Goal: Transaction & Acquisition: Purchase product/service

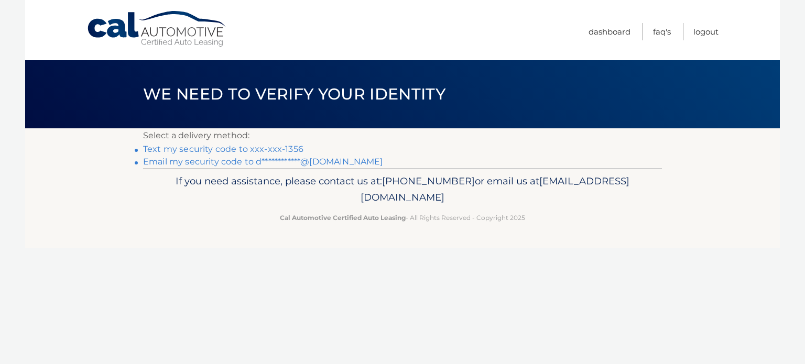
click at [189, 149] on link "Text my security code to xxx-xxx-1356" at bounding box center [223, 149] width 160 height 10
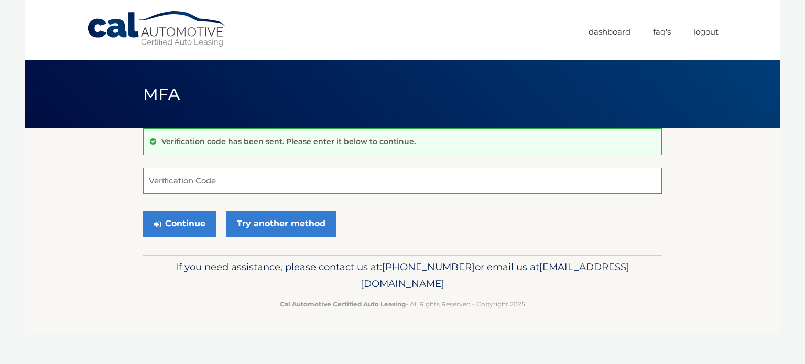
click at [199, 182] on input "Verification Code" at bounding box center [402, 181] width 519 height 26
type input "244547"
click at [185, 230] on button "Continue" at bounding box center [179, 224] width 73 height 26
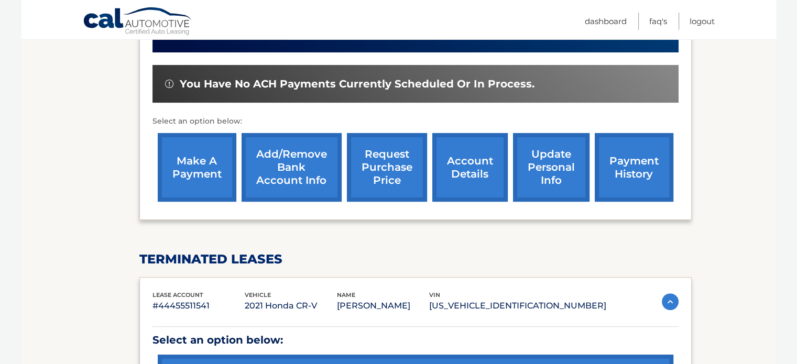
scroll to position [262, 0]
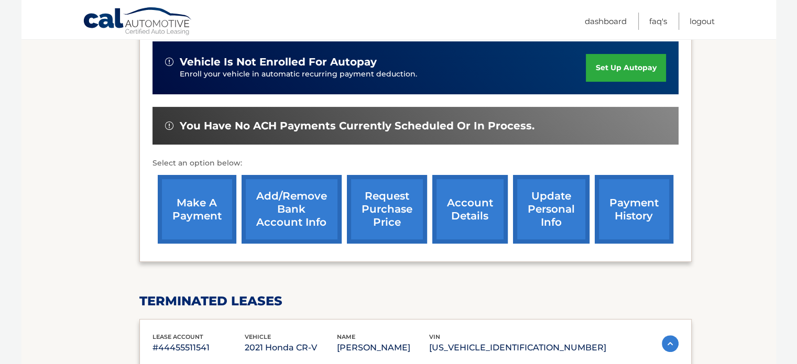
click at [626, 204] on link "payment history" at bounding box center [634, 209] width 79 height 69
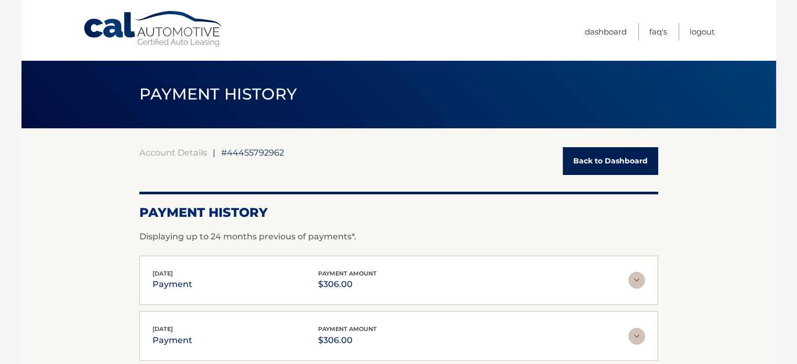
click at [599, 161] on link "Back to Dashboard" at bounding box center [610, 161] width 95 height 28
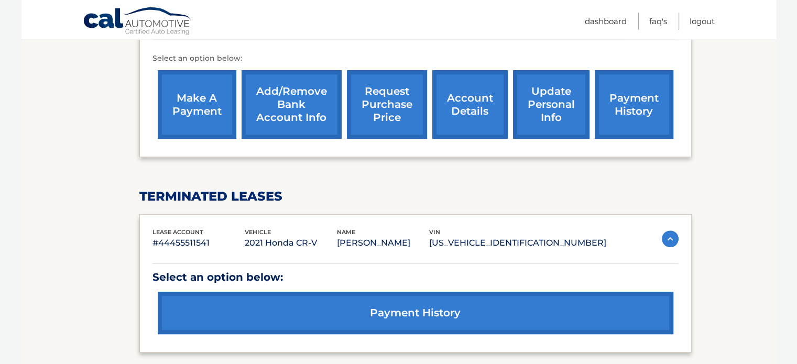
scroll to position [314, 0]
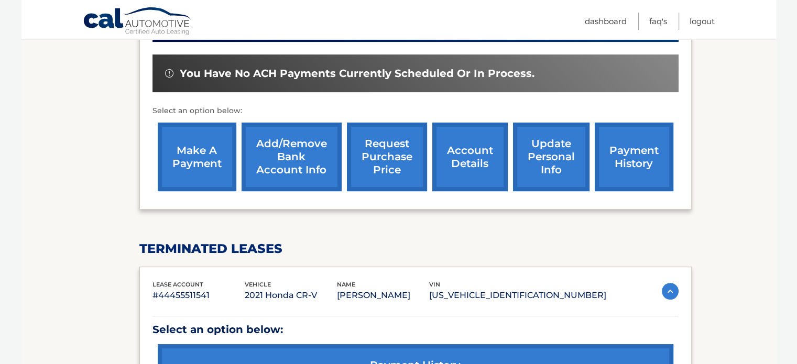
click at [469, 162] on link "account details" at bounding box center [469, 157] width 75 height 69
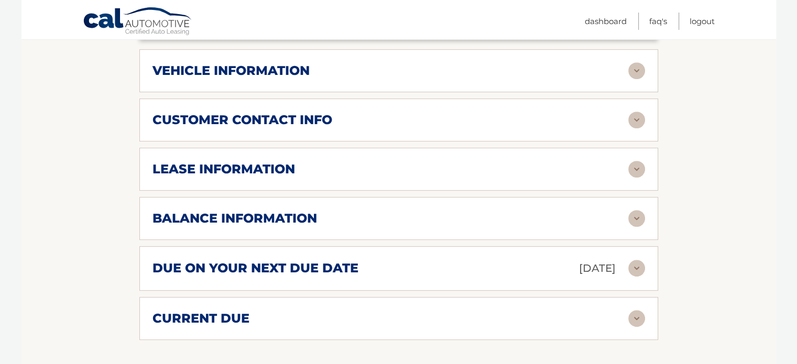
scroll to position [524, 0]
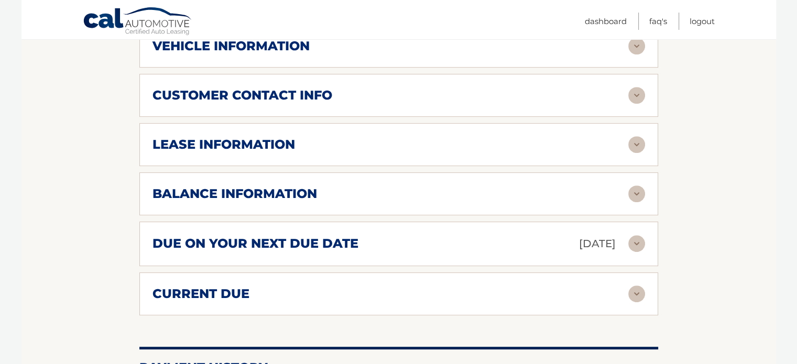
click at [631, 238] on img at bounding box center [636, 243] width 17 height 17
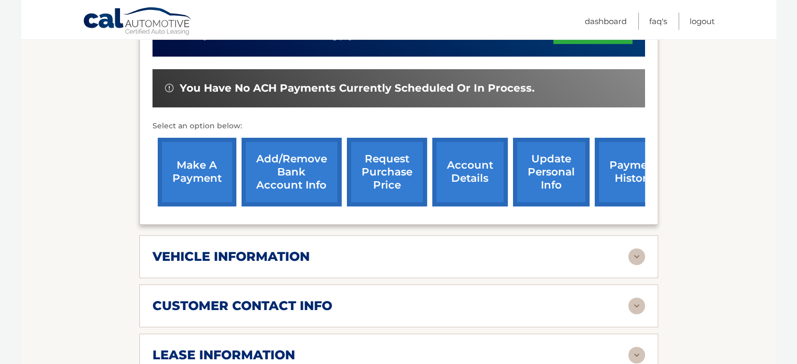
scroll to position [314, 0]
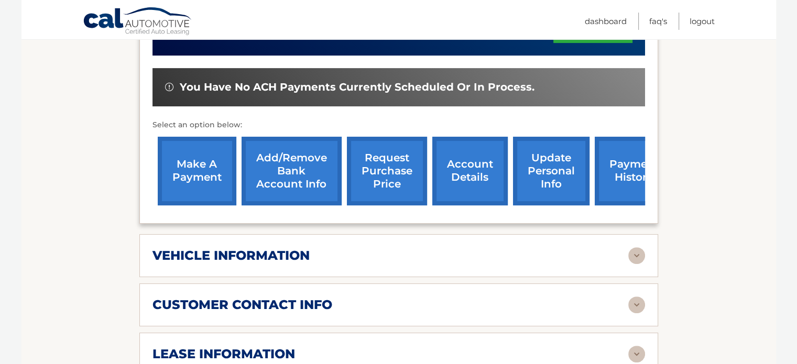
click at [192, 167] on link "make a payment" at bounding box center [197, 171] width 79 height 69
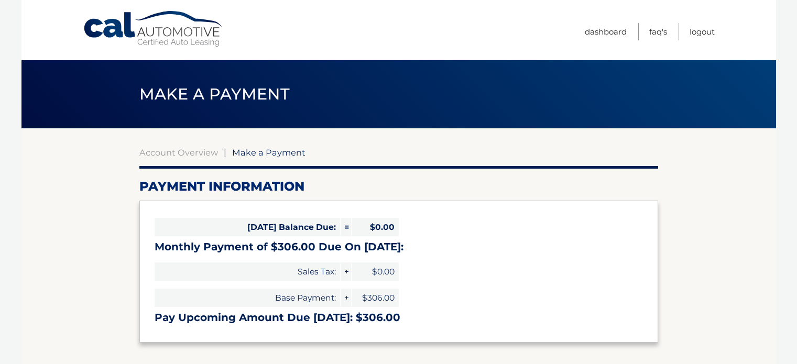
select select "MGM2ZTFhZDMtMzFkOC00OGFhLTkzZjgtNjg3YjczOGFkNzNj"
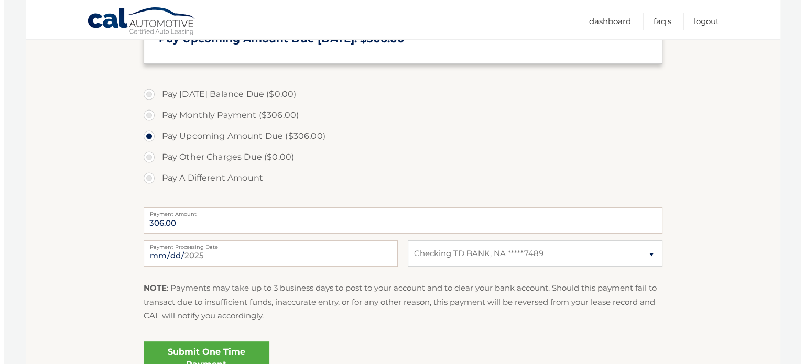
scroll to position [383, 0]
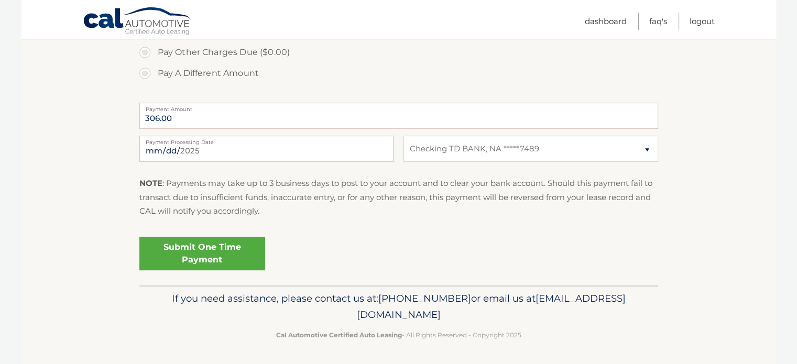
click at [200, 251] on link "Submit One Time Payment" at bounding box center [202, 254] width 126 height 34
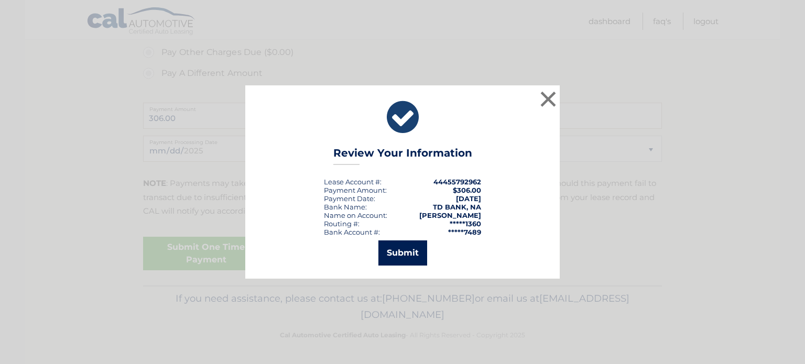
click at [401, 252] on button "Submit" at bounding box center [402, 252] width 49 height 25
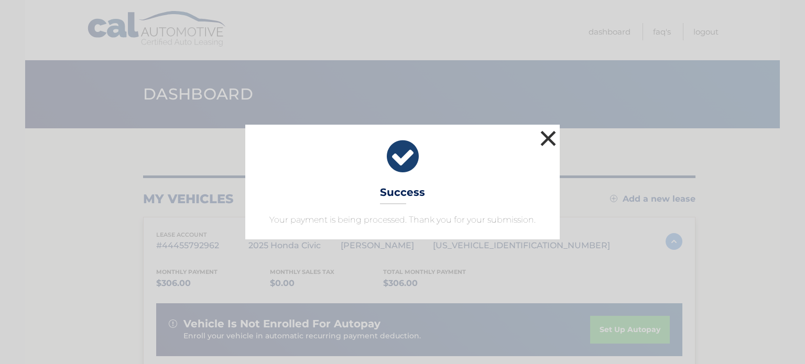
click at [546, 136] on button "×" at bounding box center [547, 138] width 21 height 21
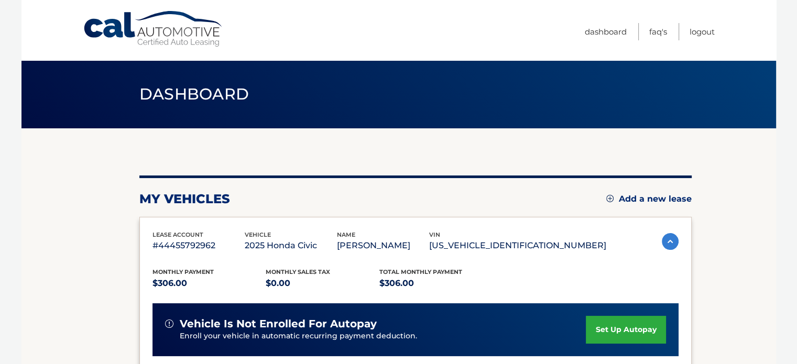
click at [166, 100] on span "Dashboard" at bounding box center [194, 93] width 110 height 19
click at [103, 27] on link "Cal Automotive" at bounding box center [153, 28] width 141 height 37
